Goal: Information Seeking & Learning: Learn about a topic

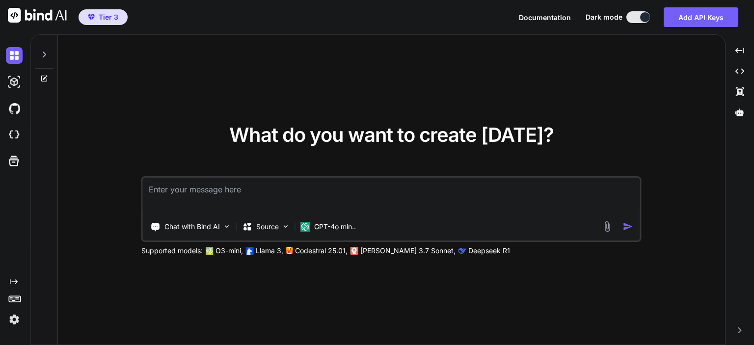
type textarea "x"
click at [362, 188] on textarea at bounding box center [391, 196] width 497 height 36
type textarea "c"
type textarea "x"
type textarea "cr"
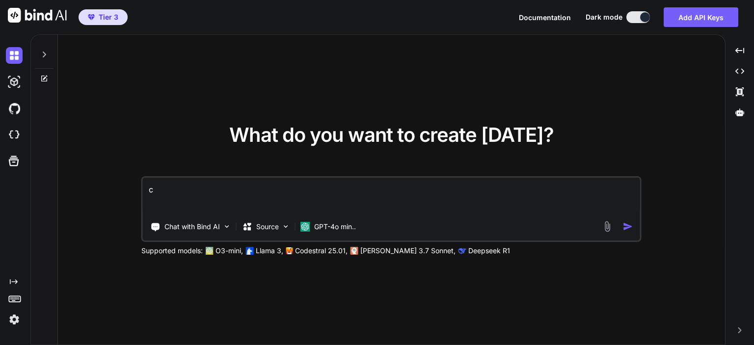
type textarea "x"
type textarea "cre"
type textarea "x"
type textarea "crea"
type textarea "x"
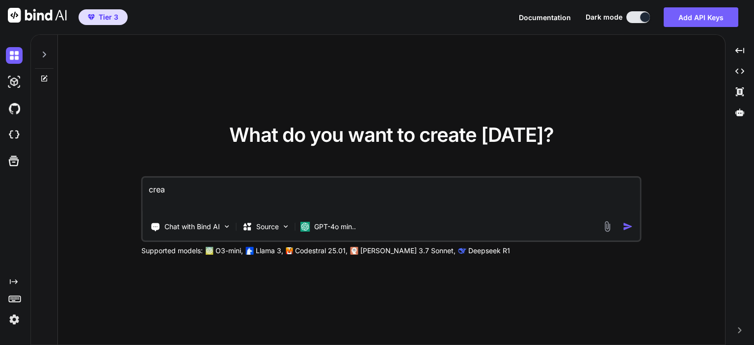
type textarea "creat"
type textarea "x"
type textarea "create"
type textarea "x"
type textarea "create"
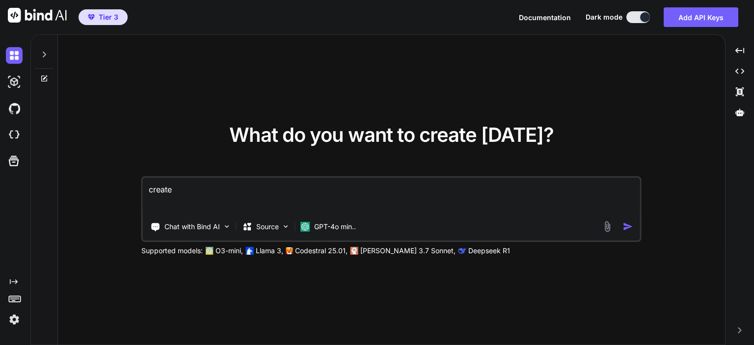
type textarea "x"
type textarea "create a"
type textarea "x"
type textarea "create a"
type textarea "x"
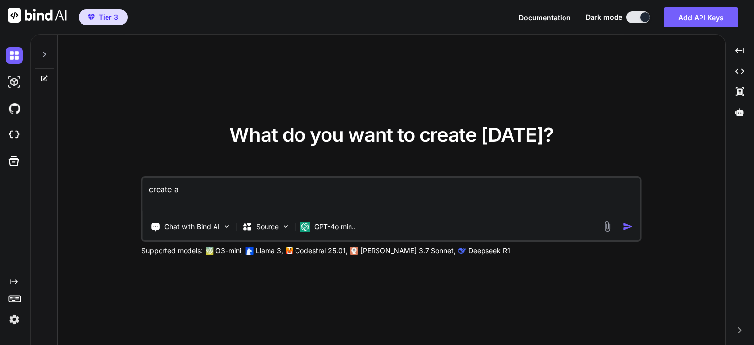
type textarea "create a n"
type textarea "x"
type textarea "create a ne"
type textarea "x"
type textarea "create a new"
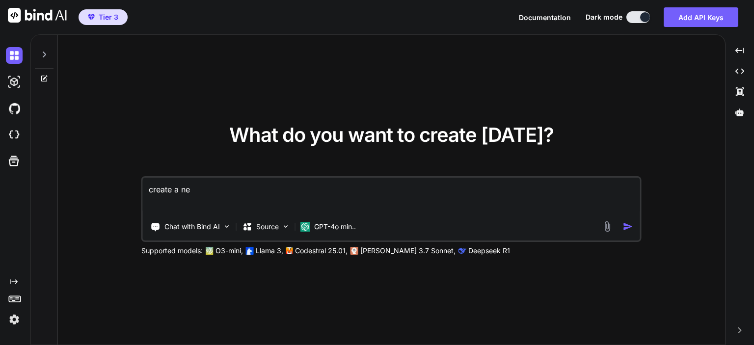
type textarea "x"
type textarea "create a new"
type textarea "x"
type textarea "create a new c"
type textarea "x"
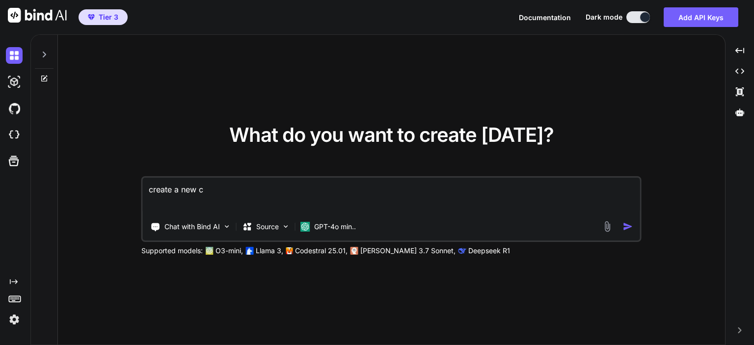
type textarea "create a new co"
type textarea "x"
type textarea "create a new col"
type textarea "x"
type textarea "create a new colu"
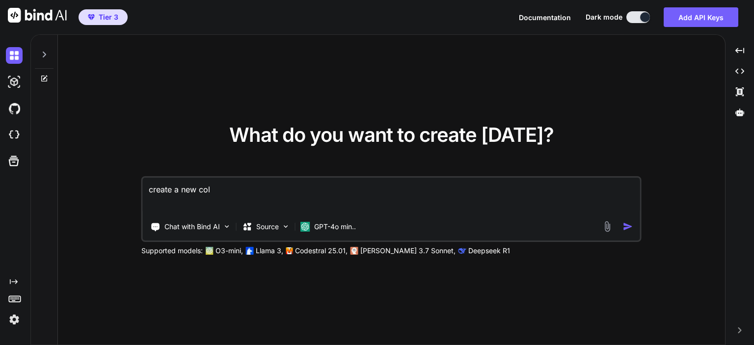
type textarea "x"
type textarea "create a new colum"
type textarea "x"
type textarea "create a new column"
type textarea "x"
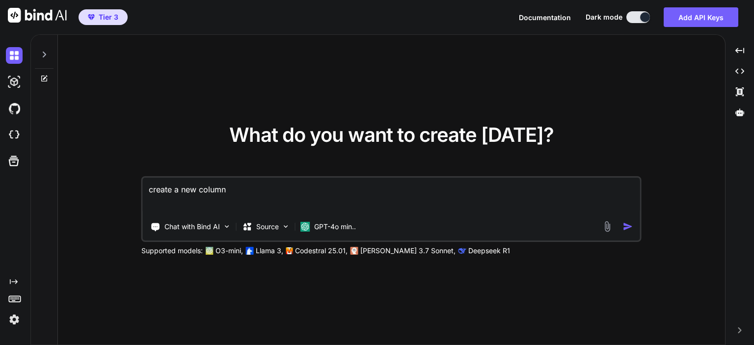
type textarea "create a new column"
type textarea "x"
type textarea "create a new column i"
type textarea "x"
type textarea "create a new column in"
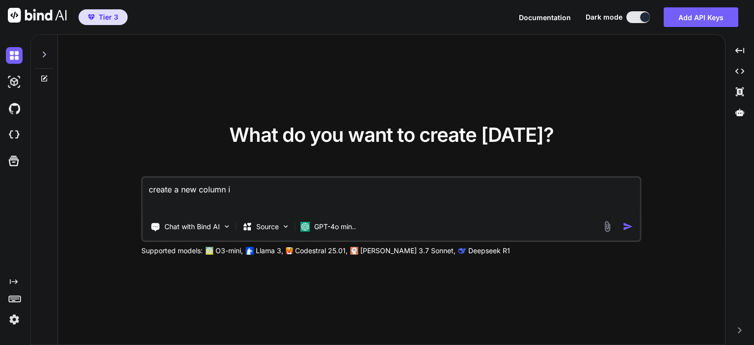
type textarea "x"
type textarea "create a new column in"
type textarea "x"
type textarea "create a new column in d"
type textarea "x"
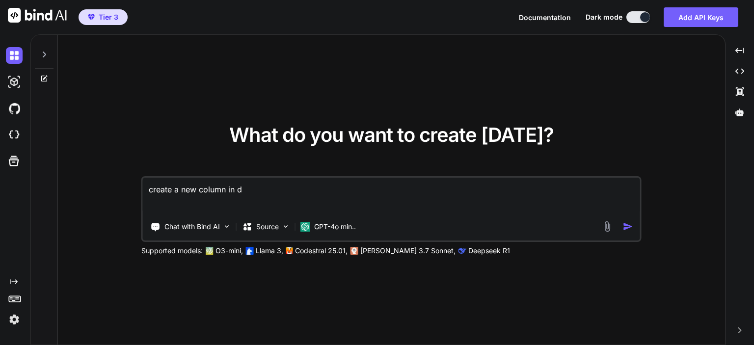
type textarea "create a new column in da"
type textarea "x"
type textarea "create a new column in dat"
type textarea "x"
type textarea "create a new column in data"
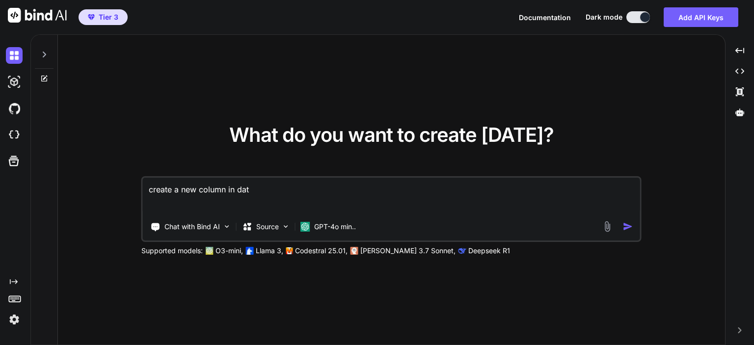
type textarea "x"
type textarea "create a new column in dataf"
type textarea "x"
type textarea "create a new column in datafr"
type textarea "x"
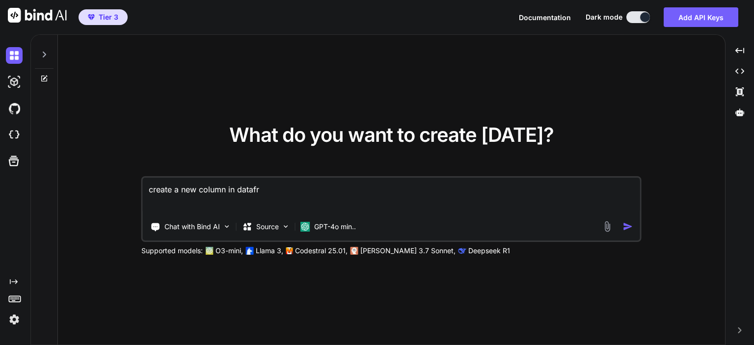
type textarea "create a new column in datafra"
type textarea "x"
type textarea "create a new column in datafram"
type textarea "x"
type textarea "create a new column in dataframe"
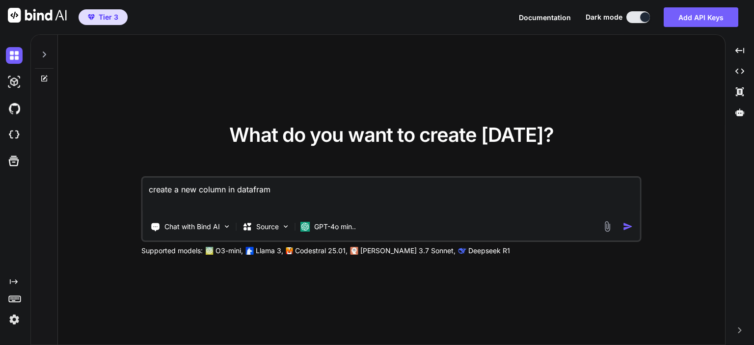
type textarea "x"
type textarea "create a new column in dataframe"
type textarea "x"
type textarea "create a new column in dataframe w"
type textarea "x"
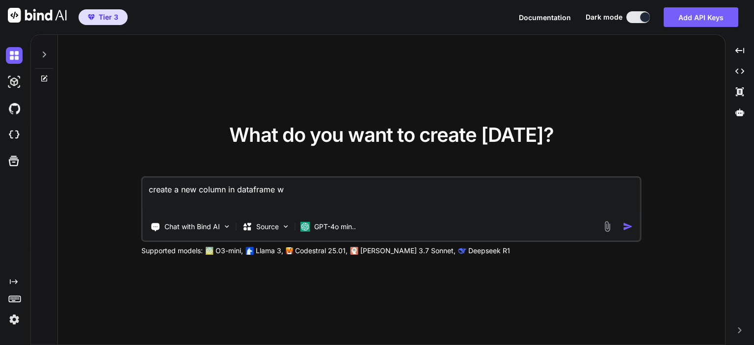
type textarea "create a new column in dataframe wi"
type textarea "x"
type textarea "create a new column in dataframe wiht"
type textarea "x"
type textarea "create a new column in dataframe wih"
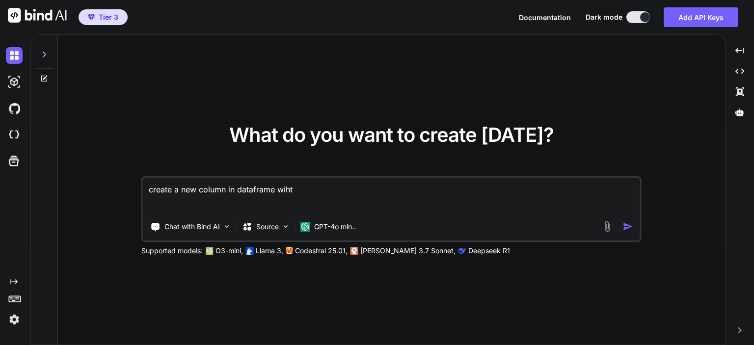
type textarea "x"
type textarea "create a new column in dataframe wi"
type textarea "x"
type textarea "create a new column in dataframe w"
type textarea "x"
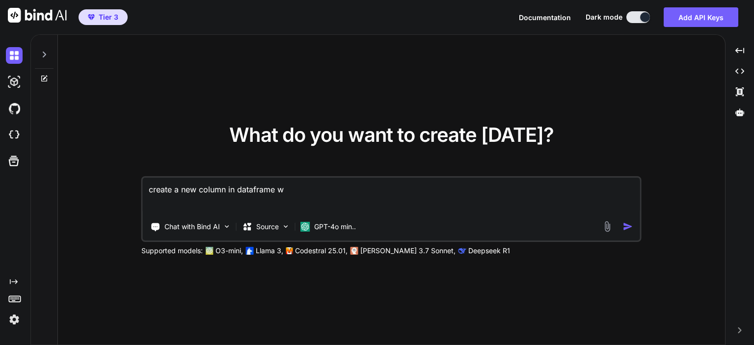
type textarea "create a new column in dataframe"
type textarea "x"
type textarea "create a new column in dataframe t"
type textarea "x"
type textarea "create a new column in dataframe th"
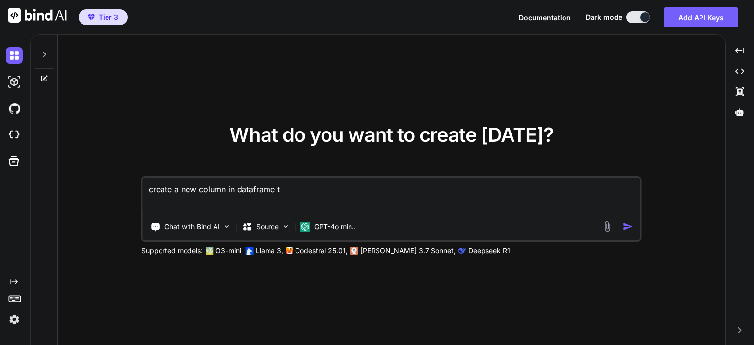
type textarea "x"
type textarea "create a new column in dataframe tha"
type textarea "x"
type textarea "create a new column in dataframe that"
type textarea "x"
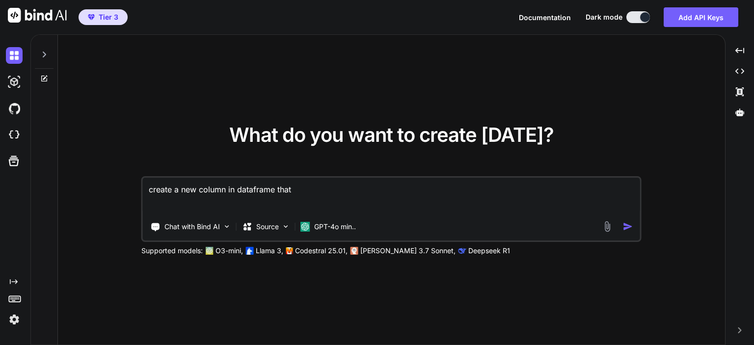
type textarea "create a new column in dataframe that"
type textarea "x"
type textarea "create a new column in dataframe that i"
type textarea "x"
type textarea "create a new column in dataframe that is"
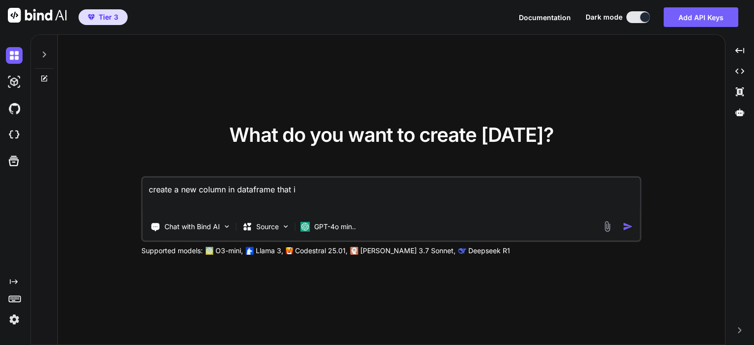
type textarea "x"
type textarea "create a new column in dataframe that is"
type textarea "x"
type textarea "create a new column in dataframe that is t"
type textarea "x"
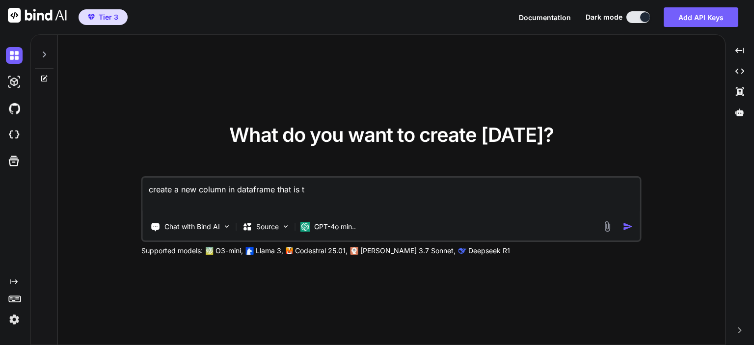
type textarea "create a new column in dataframe that is th"
type textarea "x"
type textarea "create a new column in dataframe that is the"
type textarea "x"
type textarea "create a new column in dataframe that is the"
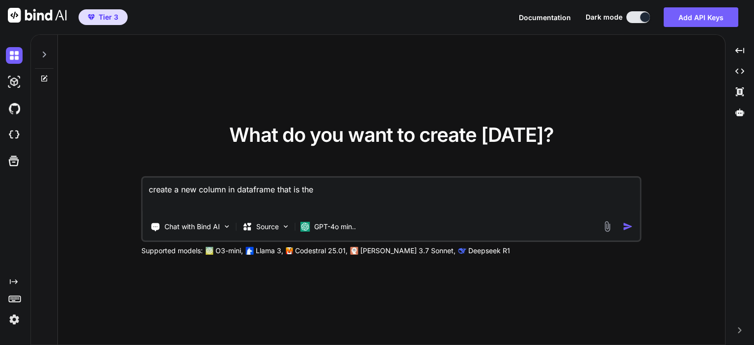
type textarea "x"
type textarea "create a new column in dataframe that is the f"
type textarea "x"
type textarea "create a new column in dataframe that is the fu"
type textarea "x"
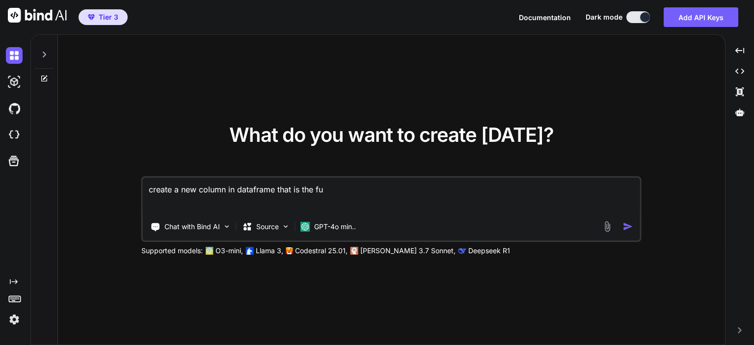
type textarea "create a new column in dataframe that is the fun"
type textarea "x"
type textarea "create a new column in dataframe that is the func"
type textarea "x"
type textarea "create a new column in dataframe that is the funct"
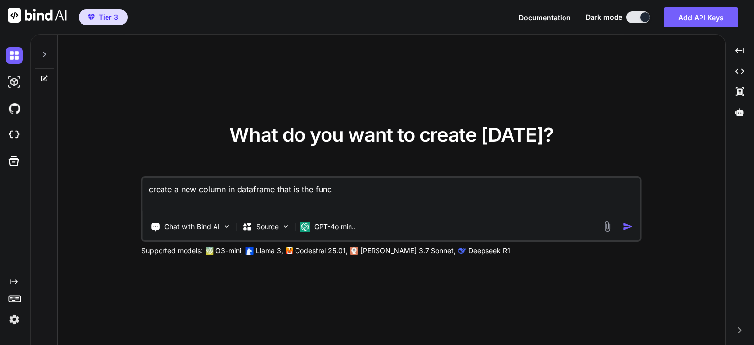
type textarea "x"
type textarea "create a new column in dataframe that is the functi"
type textarea "x"
type textarea "create a new column in dataframe that is the functio"
type textarea "x"
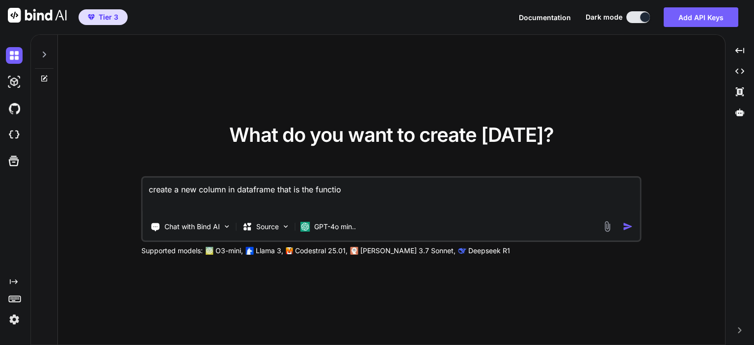
type textarea "create a new column in dataframe that is the function"
type textarea "x"
type textarea "create a new column in dataframe that is the function"
type textarea "x"
type textarea "create a new column in dataframe that is the function o"
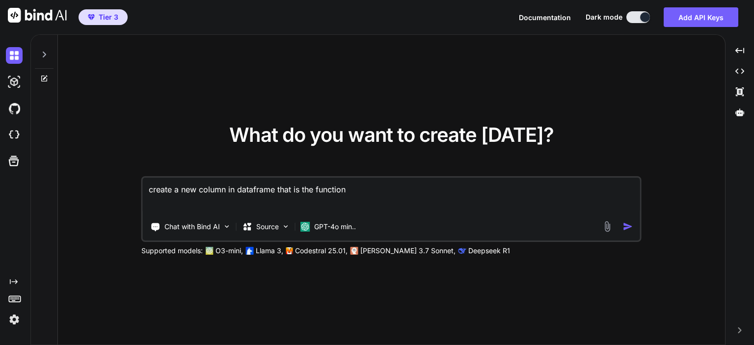
type textarea "x"
type textarea "create a new column in dataframe that is the function of"
type textarea "x"
type textarea "create a new column in dataframe that is the function of"
type textarea "x"
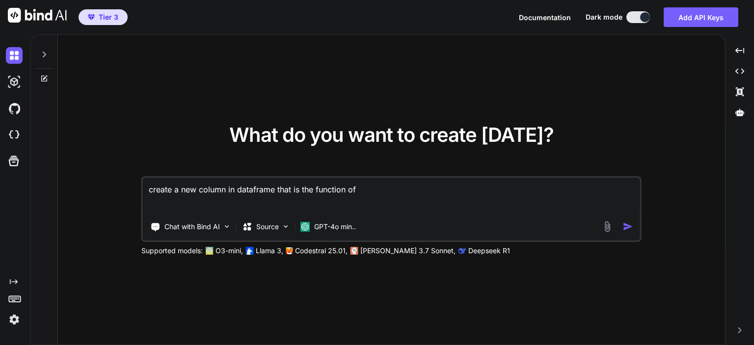
type textarea "create a new column in dataframe that is the function of t"
type textarea "x"
type textarea "create a new column in dataframe that is the function of th"
type textarea "x"
type textarea "create a new column in dataframe that is the function of the"
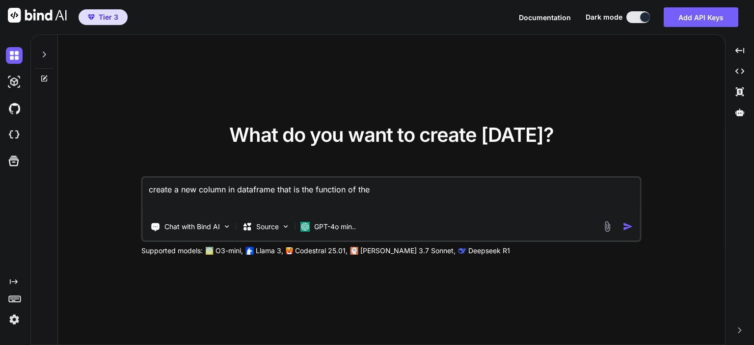
type textarea "x"
type textarea "create a new column in dataframe that is the function of the"
type textarea "x"
type textarea "create a new column in dataframe that is the function of the f"
type textarea "x"
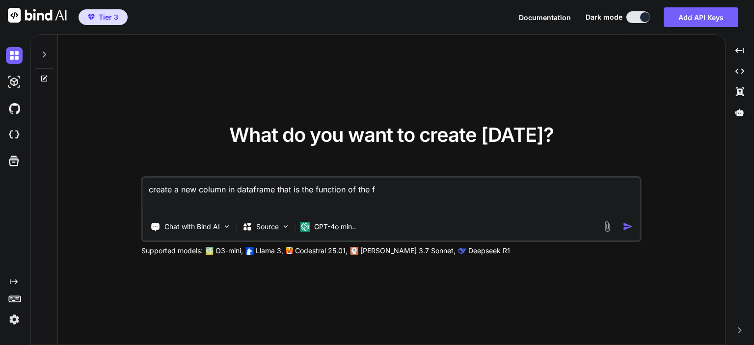
type textarea "create a new column in dataframe that is the function of the fi"
type textarea "x"
type textarea "create a new column in dataframe that is the function of the f"
type textarea "x"
type textarea "create a new column in dataframe that is the function of the"
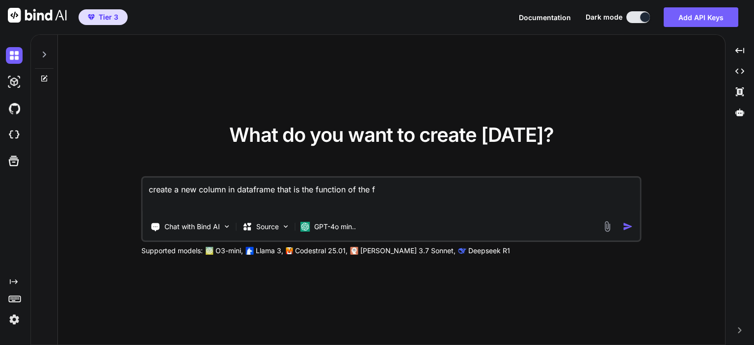
type textarea "x"
type textarea "create a new column in dataframe that is the function of the"
type textarea "x"
type textarea "create a new column in dataframe that is the function of th"
type textarea "x"
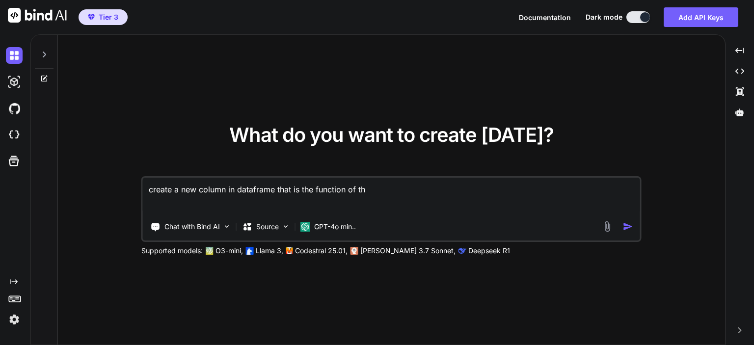
type textarea "create a new column in dataframe that is the function of t"
type textarea "x"
type textarea "create a new column in dataframe that is the function of"
type textarea "x"
type textarea "create a new column in dataframe that is the function of a"
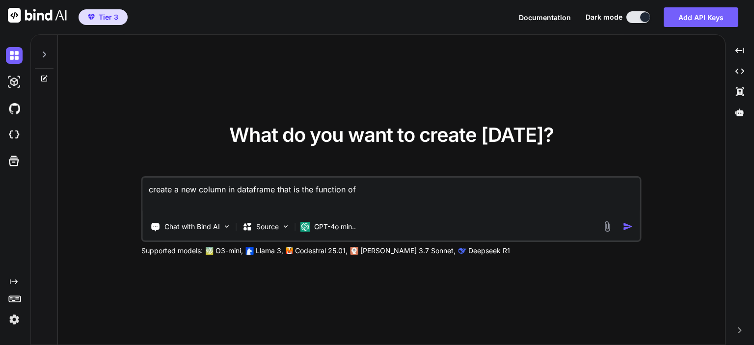
type textarea "x"
type textarea "create a new column in dataframe that is the function of a"
type textarea "x"
type textarea "create a new column in dataframe that is the function of a"
type textarea "x"
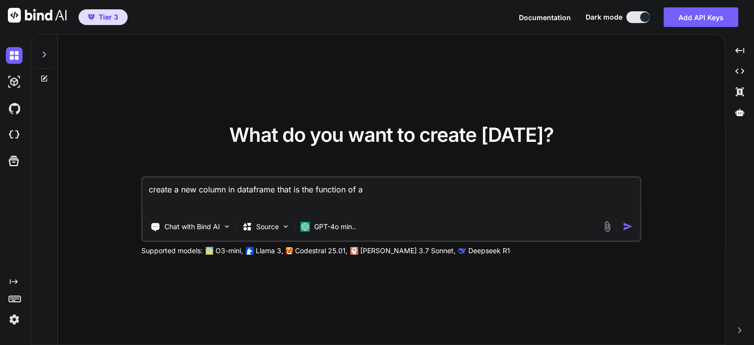
type textarea "create a new column in dataframe that is the function of an"
type textarea "x"
type textarea "create a new column in dataframe that is the function of an"
type textarea "x"
type textarea "create a new column in dataframe that is the function of an e"
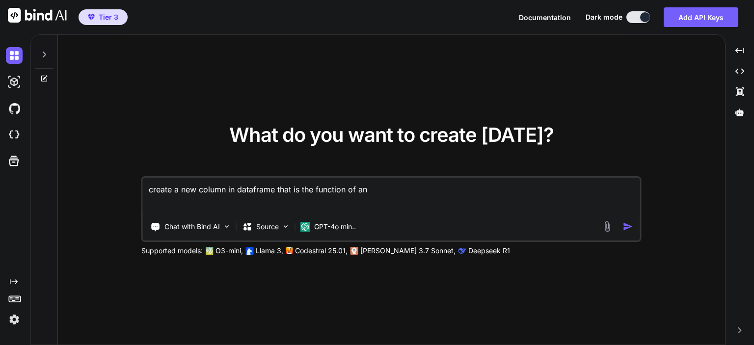
type textarea "x"
type textarea "create a new column in dataframe that is the function of an ex"
type textarea "x"
type textarea "create a new column in dataframe that is the function of an exi"
type textarea "x"
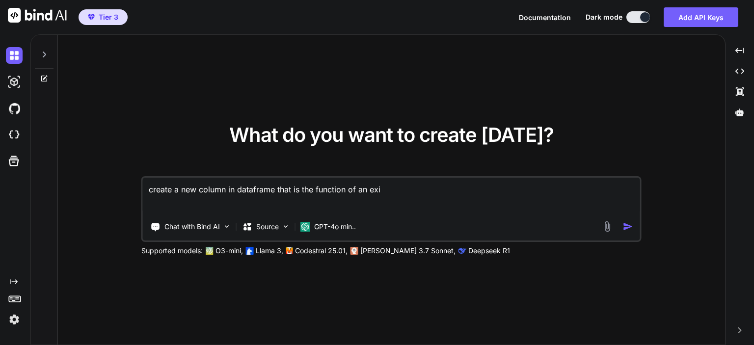
type textarea "create a new column in dataframe that is the function of an exis"
type textarea "x"
type textarea "create a new column in dataframe that is the function of an exisi"
type textarea "x"
type textarea "create a new column in dataframe that is the function of an exis"
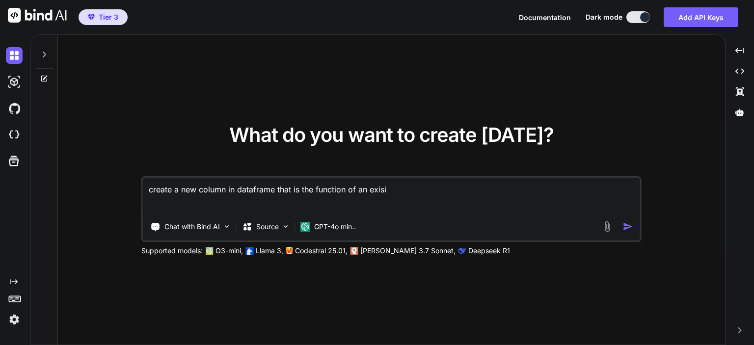
type textarea "x"
type textarea "create a new column in dataframe that is the function of an exist"
type textarea "x"
type textarea "create a new column in dataframe that is the function of an existi"
type textarea "x"
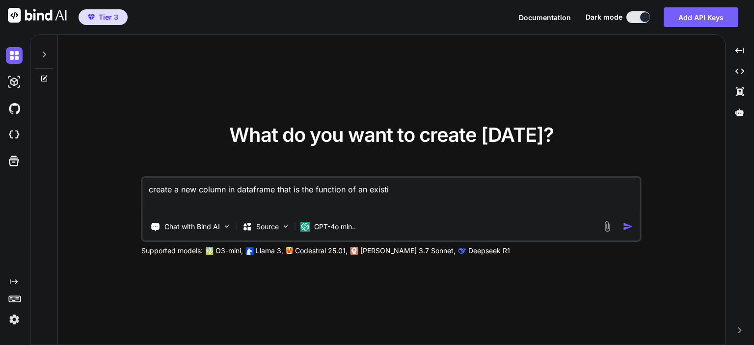
type textarea "create a new column in dataframe that is the function of an existin"
type textarea "x"
type textarea "create a new column in dataframe that is the function of an existing"
type textarea "x"
type textarea "create a new column in dataframe that is the function of an existing"
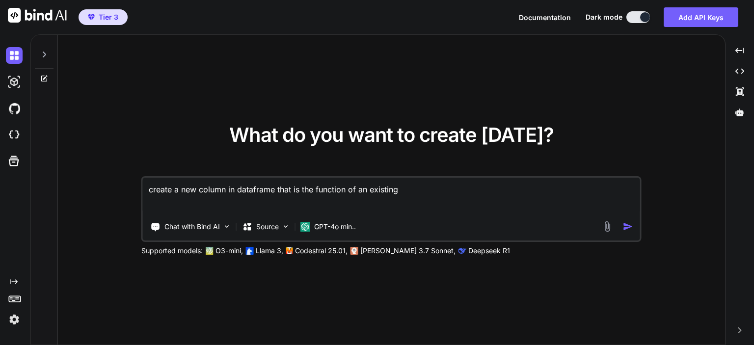
type textarea "x"
type textarea "create a new column in dataframe that is the function of an existing c"
type textarea "x"
type textarea "create a new column in dataframe that is the function of an existing co"
type textarea "x"
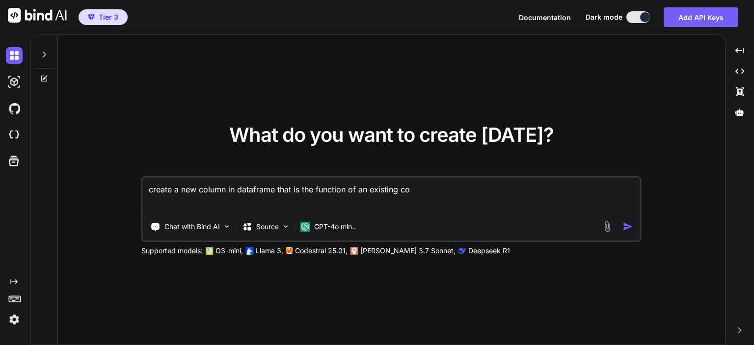
type textarea "create a new column in dataframe that is the function of an existing col"
type textarea "x"
type textarea "create a new column in dataframe that is the function of an existing colu"
type textarea "x"
type textarea "create a new column in dataframe that is the function of an existing colu7"
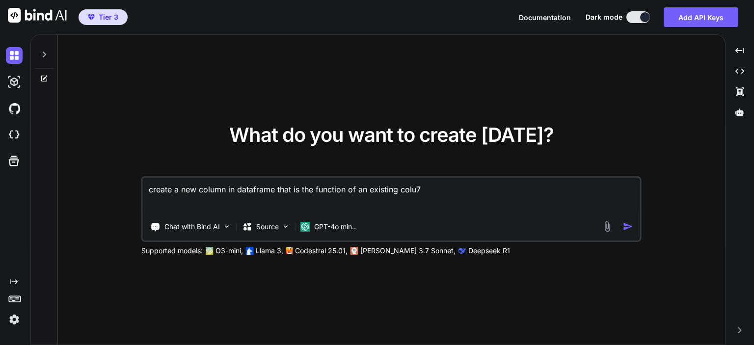
type textarea "x"
type textarea "create a new column in dataframe that is the function of an existing colu7m"
type textarea "x"
click at [479, 185] on textarea "create a new column in dataframe that is the function of an existing colu7m" at bounding box center [391, 196] width 497 height 36
type textarea "create a new column in dataframe that is the function of an existing colu7"
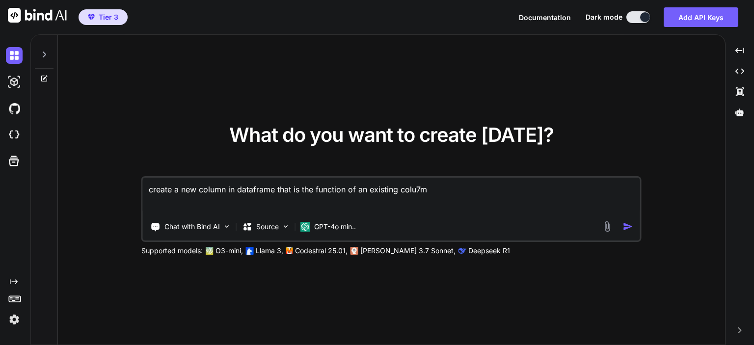
type textarea "x"
type textarea "create a new column in dataframe that is the function of an existing colu"
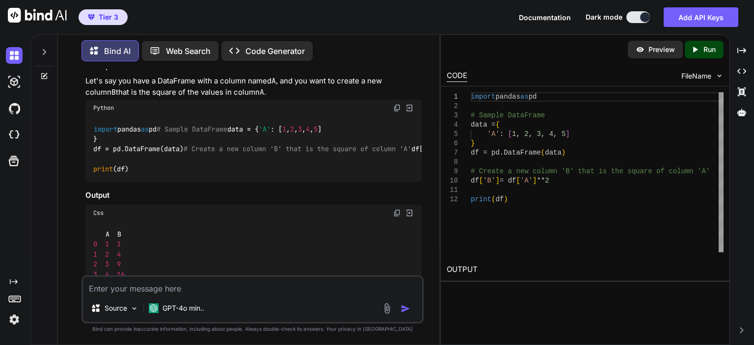
scroll to position [147, 0]
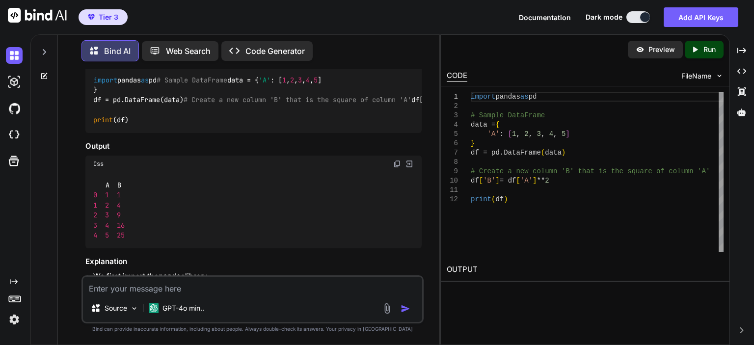
click at [142, 290] on textarea at bounding box center [252, 286] width 339 height 18
click at [272, 281] on textarea at bounding box center [252, 286] width 339 height 18
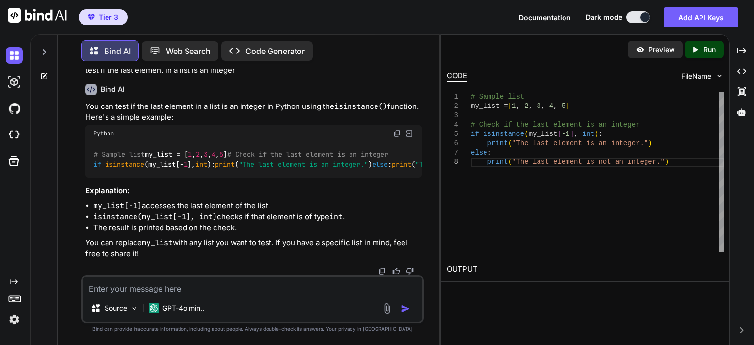
scroll to position [571, 0]
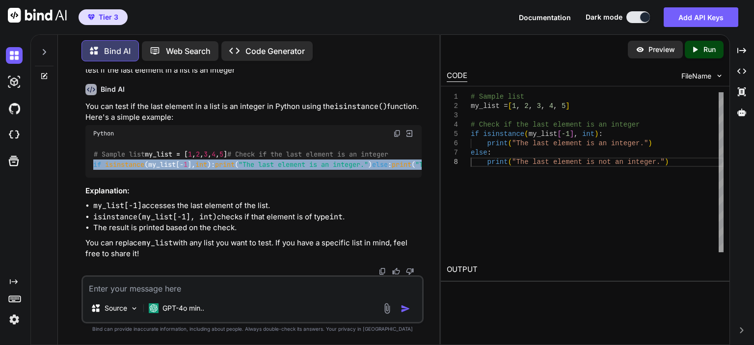
drag, startPoint x: 293, startPoint y: 208, endPoint x: 86, endPoint y: 181, distance: 209.3
click at [86, 178] on div "# Sample list my_list = [ 1 , 2 , 3 , 4 , 5 ] # Check if the last element is an…" at bounding box center [253, 160] width 336 height 36
copy code "if isinstance (my_list[- 1 ], int ): print ( "The last element is an integer." …"
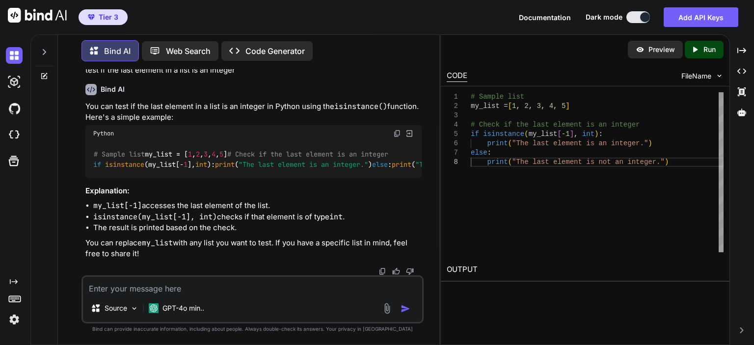
drag, startPoint x: 264, startPoint y: 290, endPoint x: 272, endPoint y: 288, distance: 8.7
click at [266, 290] on textarea at bounding box center [252, 286] width 339 height 18
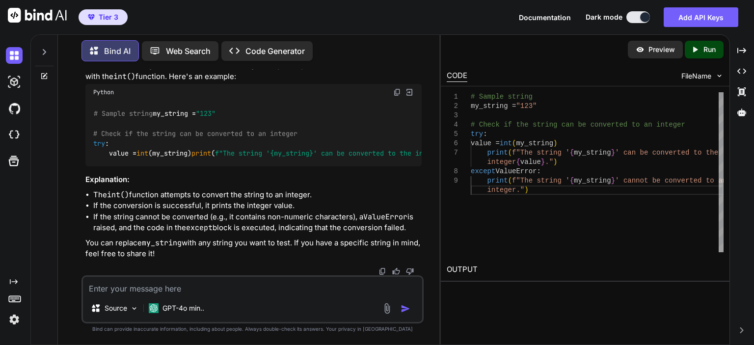
scroll to position [767, 0]
drag, startPoint x: 222, startPoint y: 149, endPoint x: 77, endPoint y: 152, distance: 144.8
click at [77, 152] on div "You create a new column in dataframe that is the function of an existing column…" at bounding box center [252, 206] width 373 height 275
copy p "check if a string converts to an integer"
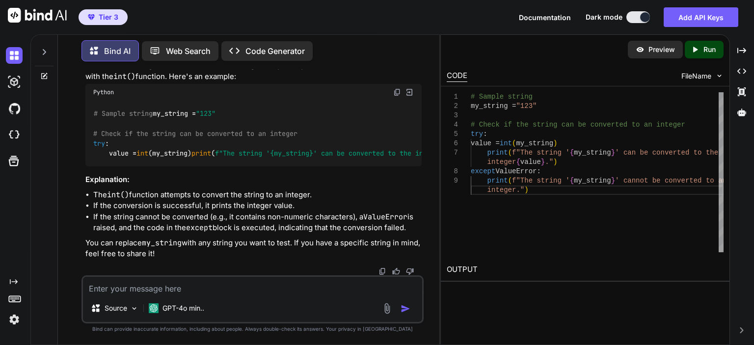
click at [143, 290] on textarea at bounding box center [252, 286] width 339 height 18
paste textarea "check if a string converts to an integer"
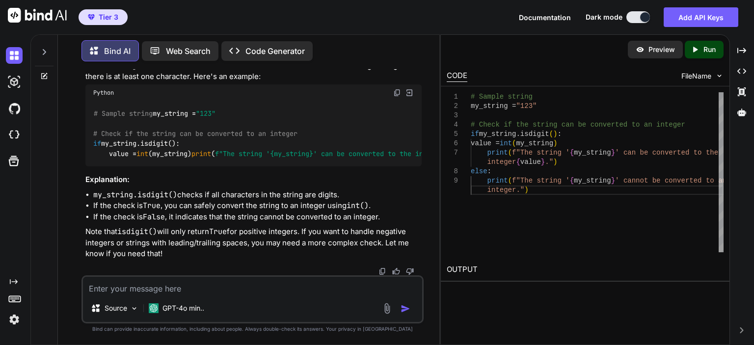
scroll to position [1255, 0]
click at [251, 290] on textarea at bounding box center [252, 286] width 339 height 18
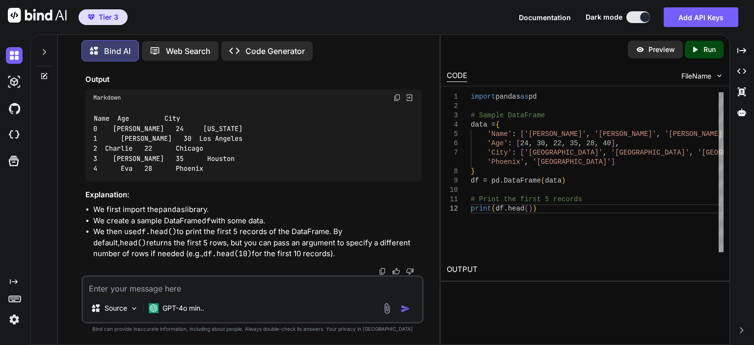
scroll to position [1604, 0]
click at [263, 291] on textarea at bounding box center [252, 286] width 339 height 18
drag, startPoint x: 175, startPoint y: 290, endPoint x: 156, endPoint y: 283, distance: 20.8
click at [156, 283] on textarea "position of the last occurance of a string" at bounding box center [252, 286] width 339 height 18
drag, startPoint x: 170, startPoint y: 290, endPoint x: 152, endPoint y: 286, distance: 18.2
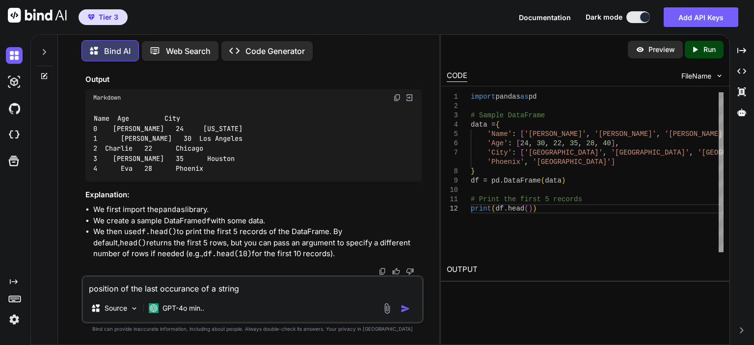
click at [152, 286] on textarea "position of the last occurance of a string" at bounding box center [252, 286] width 339 height 18
click at [171, 290] on textarea "position of the last occurance of a string" at bounding box center [252, 286] width 339 height 18
click at [181, 290] on textarea "position of the last occurance of a string" at bounding box center [252, 286] width 339 height 18
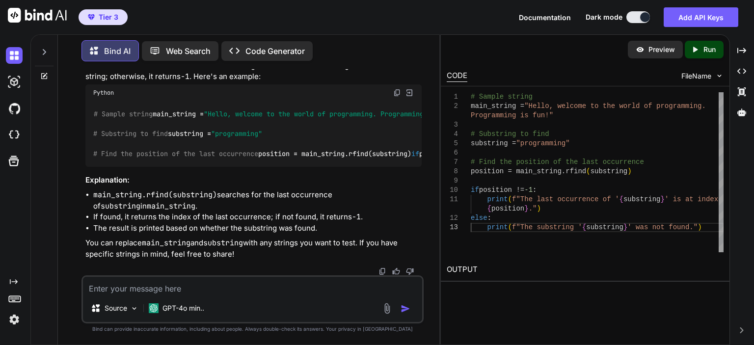
scroll to position [1958, 0]
click at [219, 286] on textarea at bounding box center [252, 286] width 339 height 18
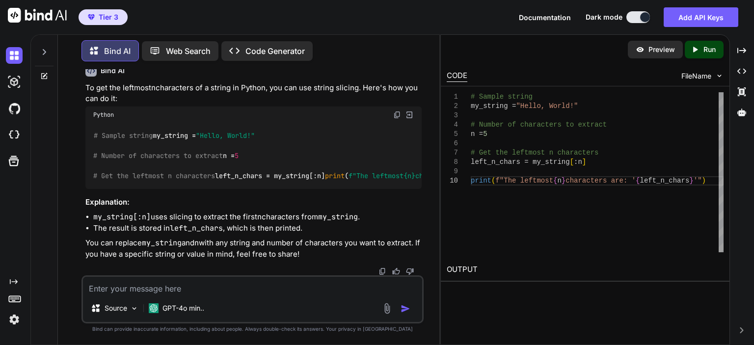
scroll to position [2275, 0]
drag, startPoint x: 228, startPoint y: 252, endPoint x: 92, endPoint y: 254, distance: 136.4
click at [92, 189] on div "# Sample string my_string = "Hello, World!" # Number of characters to extract n…" at bounding box center [253, 156] width 336 height 66
copy code "left_n_chars = my_string[:n]"
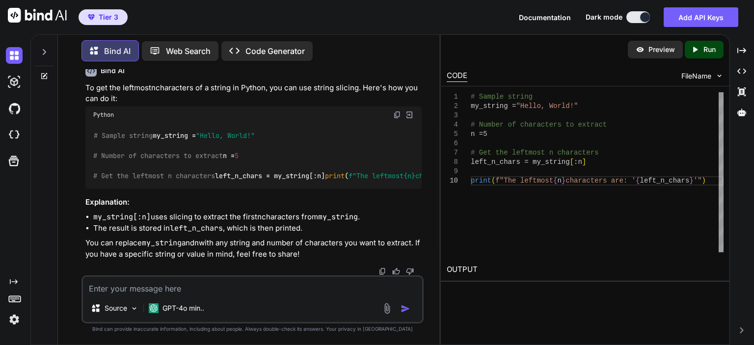
drag, startPoint x: 267, startPoint y: 145, endPoint x: 92, endPoint y: 149, distance: 175.2
copy code "position = main_string.rfind(substring)"
